Goal: Information Seeking & Learning: Learn about a topic

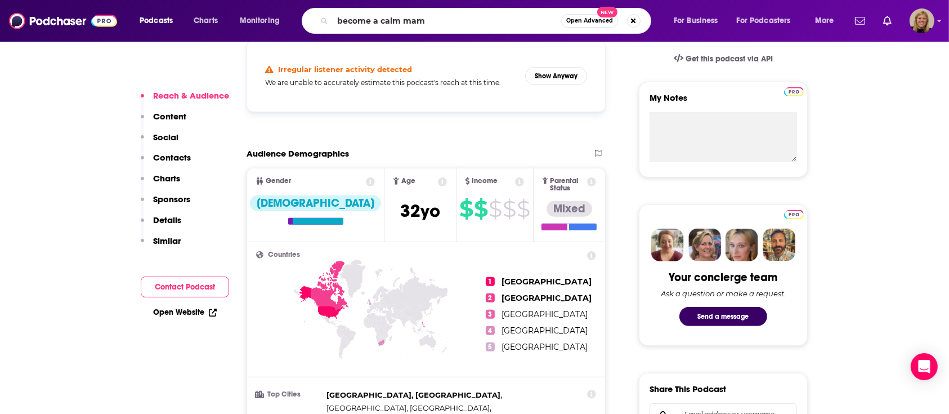
type input "become a calm mama"
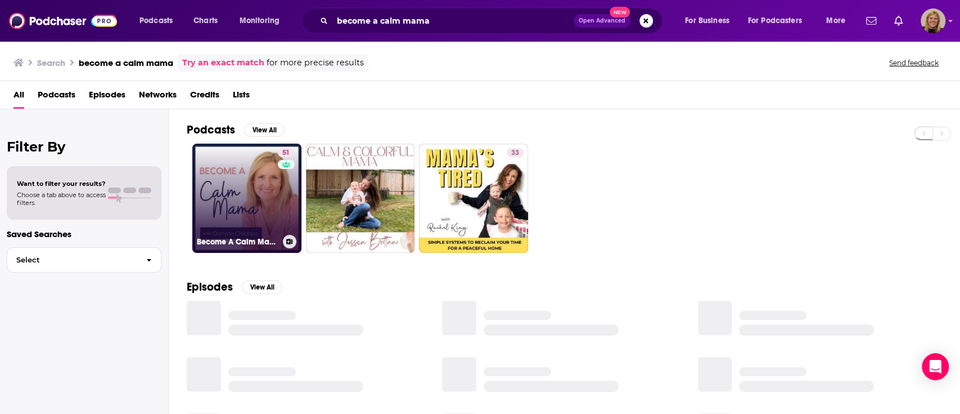
click at [228, 182] on link "51 Become A Calm Mama" at bounding box center [246, 197] width 109 height 109
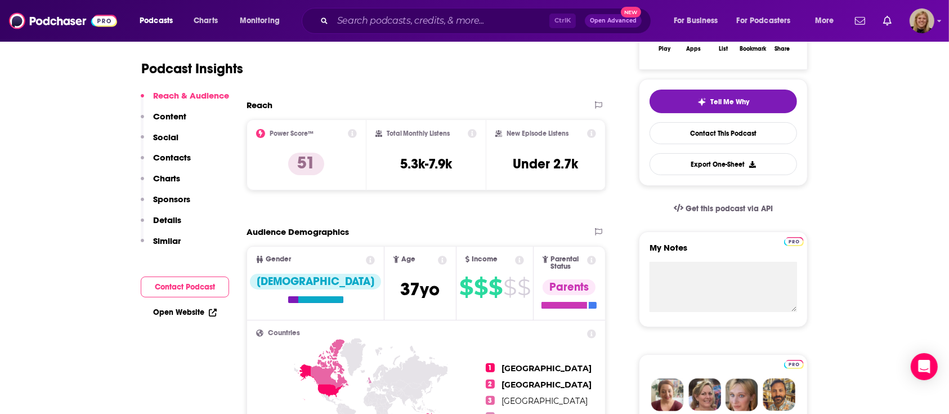
click at [203, 282] on button "Contact Podcast" at bounding box center [185, 286] width 88 height 21
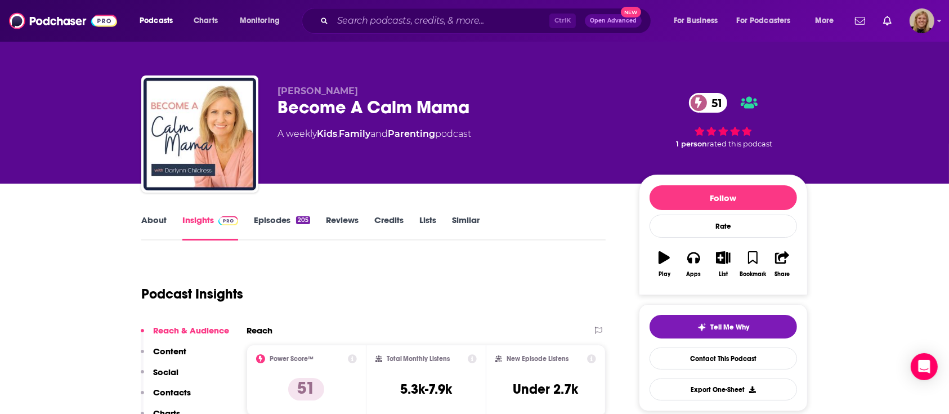
click at [155, 223] on link "About" at bounding box center [153, 227] width 25 height 26
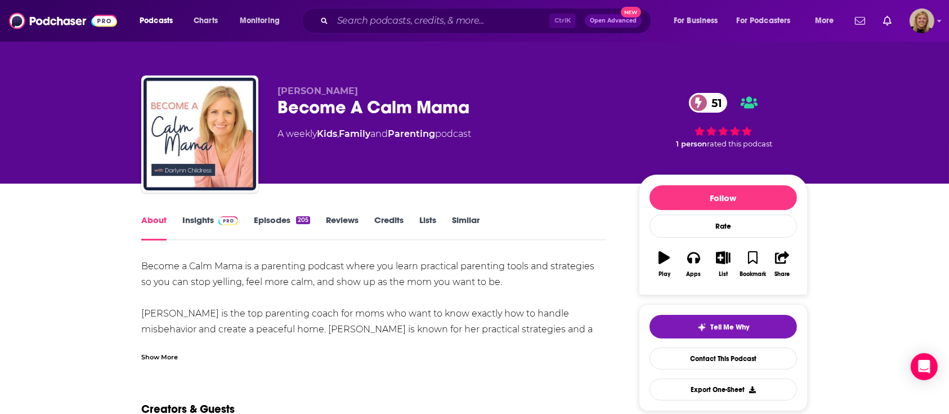
click at [164, 354] on div "Show More" at bounding box center [159, 356] width 37 height 11
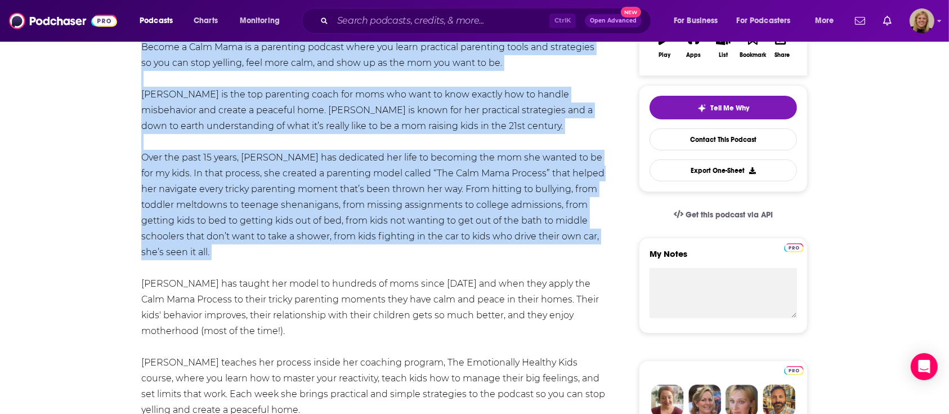
scroll to position [300, 0]
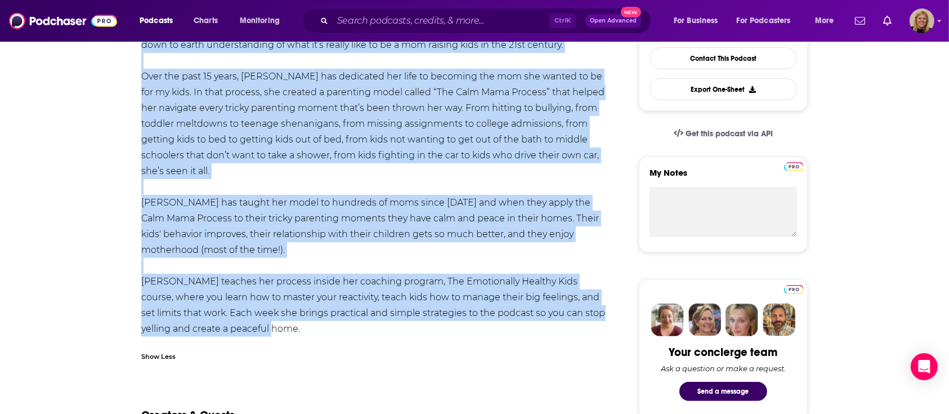
drag, startPoint x: 131, startPoint y: 115, endPoint x: 314, endPoint y: 327, distance: 280.4
copy div "Loremi d Sita Cons ad e seddoeius tempori utlab etd magna aliquaeni adminimve q…"
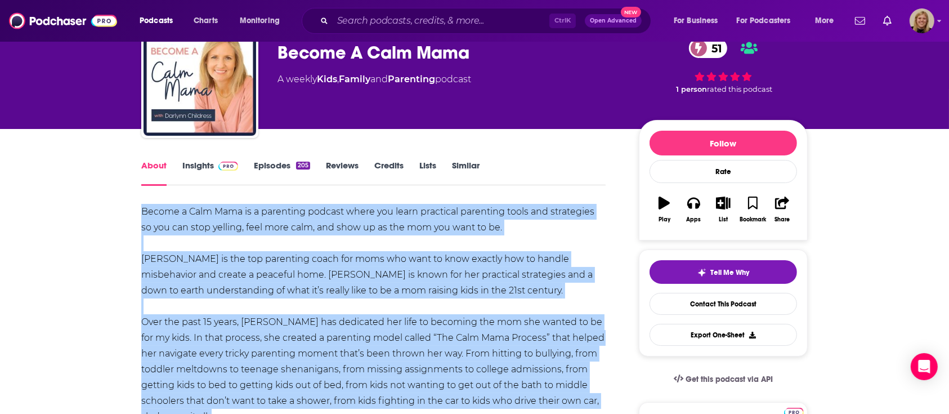
scroll to position [0, 0]
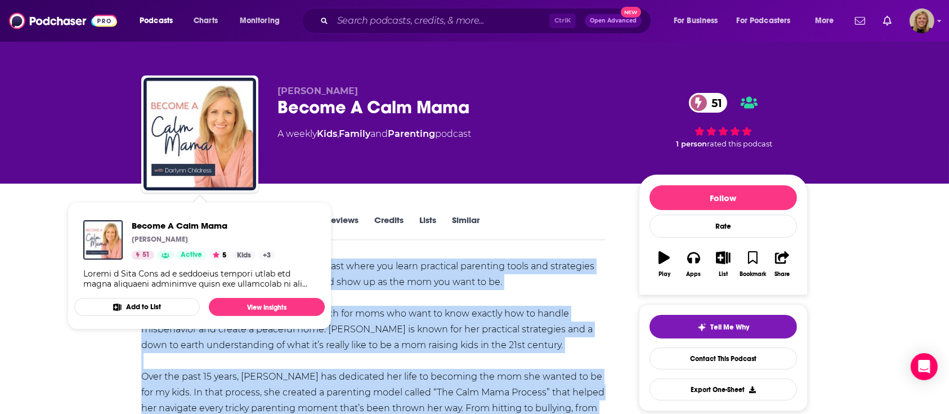
drag, startPoint x: 44, startPoint y: 229, endPoint x: 111, endPoint y: 229, distance: 67.5
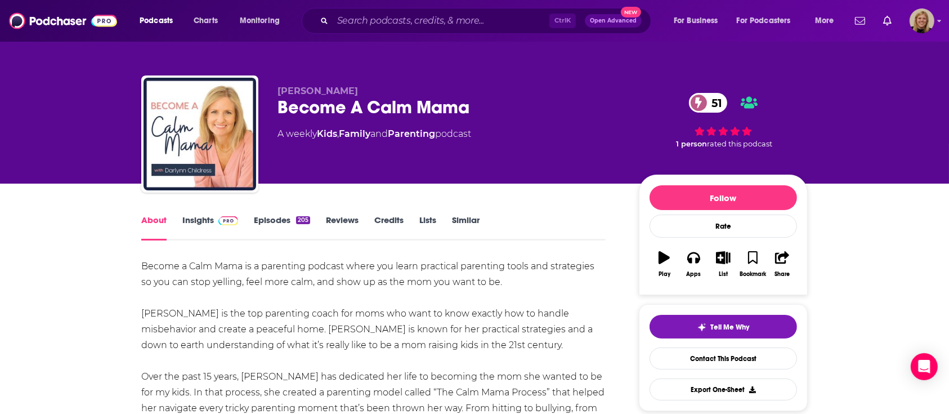
click at [196, 222] on link "Insights" at bounding box center [210, 227] width 56 height 26
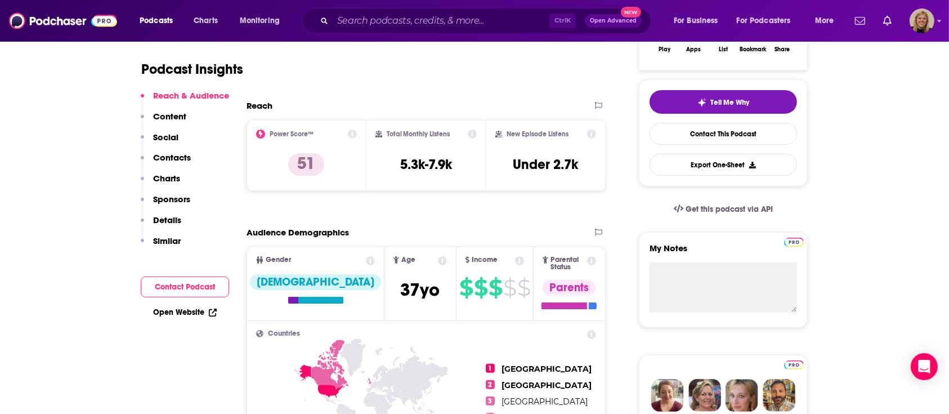
scroll to position [225, 0]
click at [195, 313] on link "Open Website" at bounding box center [185, 312] width 64 height 10
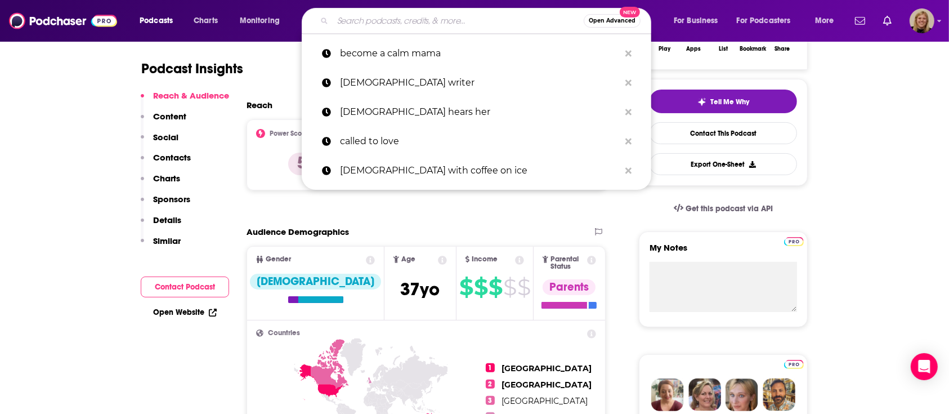
click at [386, 14] on input "Search podcasts, credits, & more..." at bounding box center [458, 21] width 251 height 18
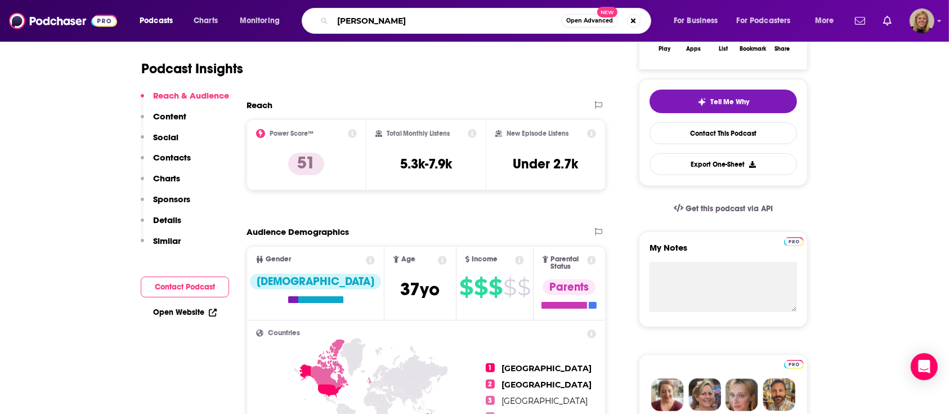
type input "[PERSON_NAME]"
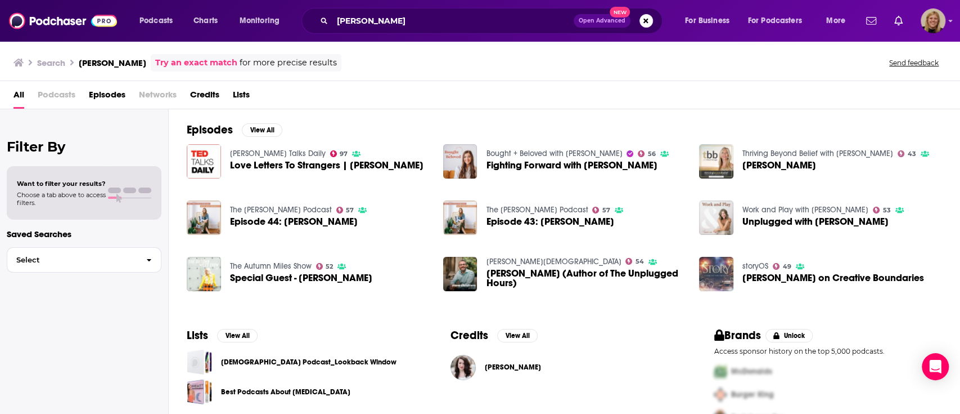
click at [779, 100] on div "All Podcasts Episodes Networks Credits Lists" at bounding box center [483, 97] width 938 height 23
